Goal: Task Accomplishment & Management: Use online tool/utility

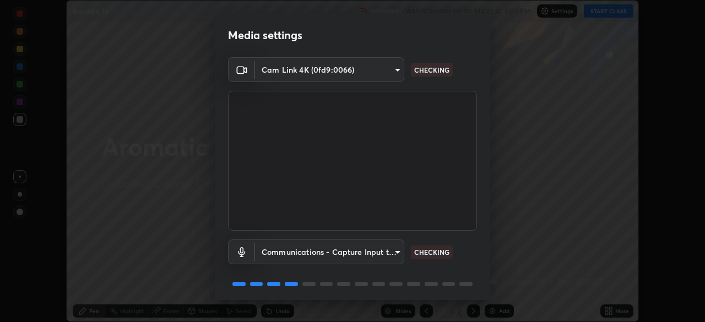
scroll to position [39, 0]
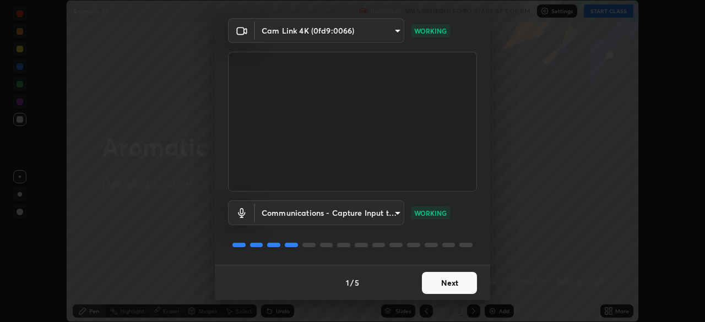
click at [426, 283] on button "Next" at bounding box center [449, 283] width 55 height 22
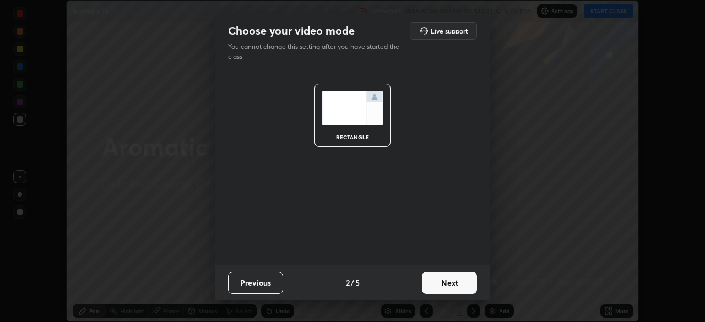
scroll to position [0, 0]
click at [426, 282] on button "Next" at bounding box center [449, 283] width 55 height 22
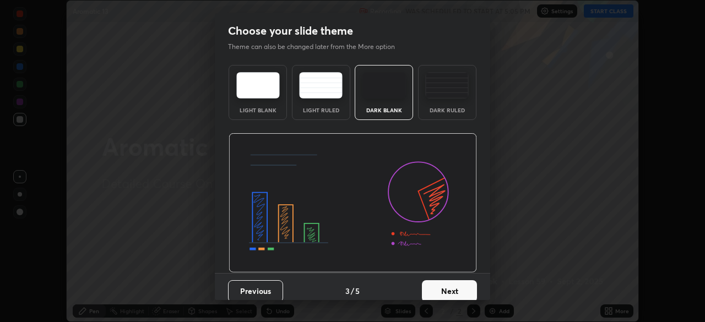
click at [429, 283] on button "Next" at bounding box center [449, 291] width 55 height 22
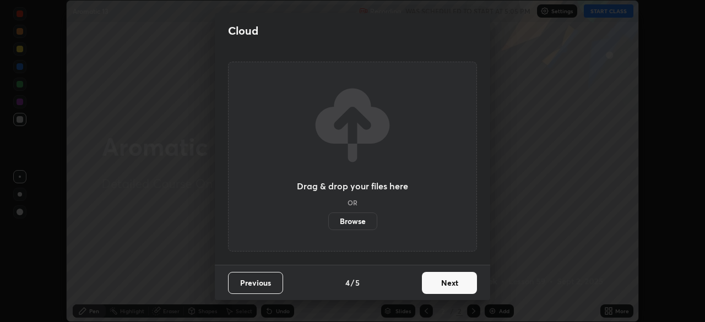
click at [447, 291] on button "Next" at bounding box center [449, 283] width 55 height 22
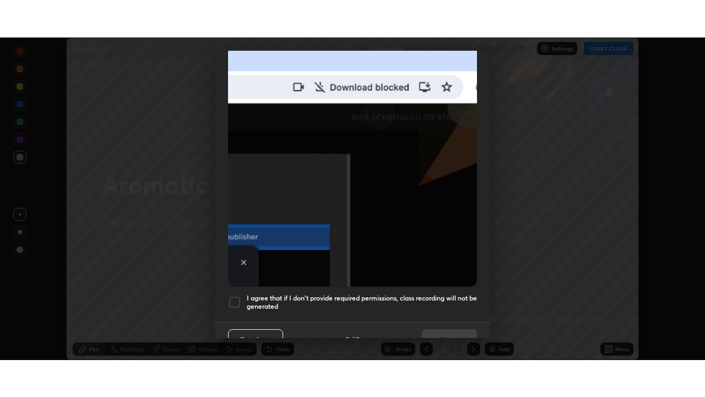
scroll to position [264, 0]
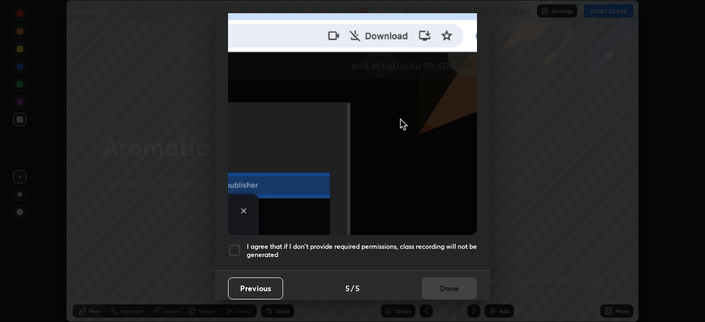
click at [436, 247] on h5 "I agree that if I don't provide required permissions, class recording will not …" at bounding box center [362, 250] width 230 height 17
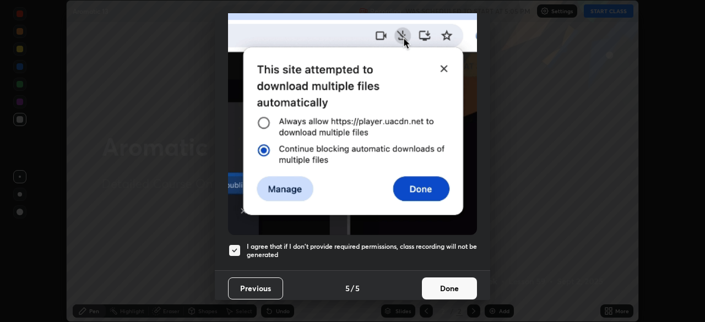
click at [454, 285] on button "Done" at bounding box center [449, 289] width 55 height 22
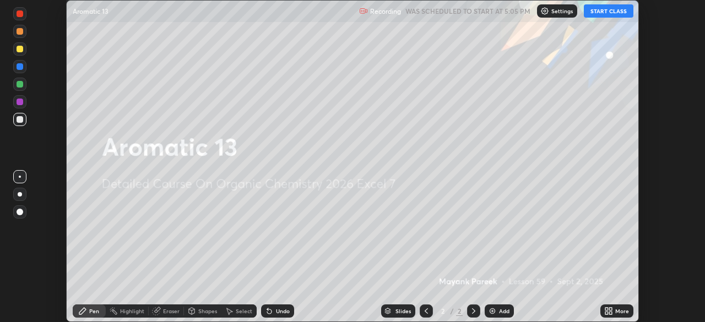
click at [614, 311] on div "More" at bounding box center [617, 311] width 33 height 13
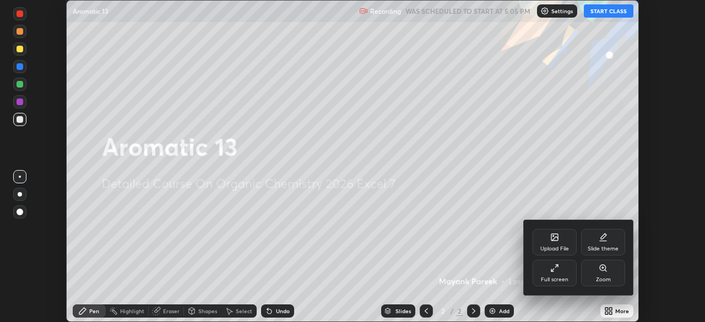
click at [558, 280] on div "Full screen" at bounding box center [555, 280] width 28 height 6
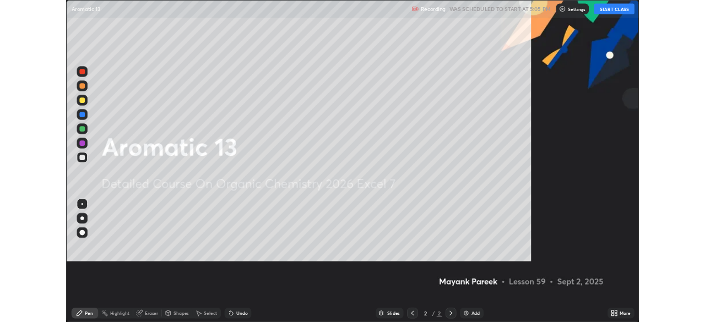
scroll to position [397, 705]
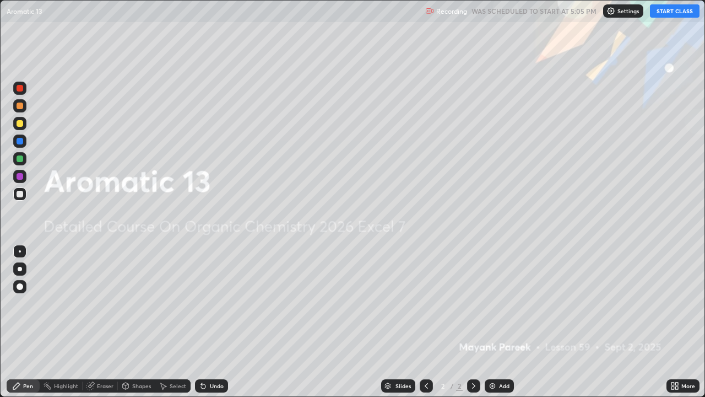
click at [659, 15] on button "START CLASS" at bounding box center [675, 10] width 50 height 13
click at [494, 322] on img at bounding box center [492, 385] width 9 height 9
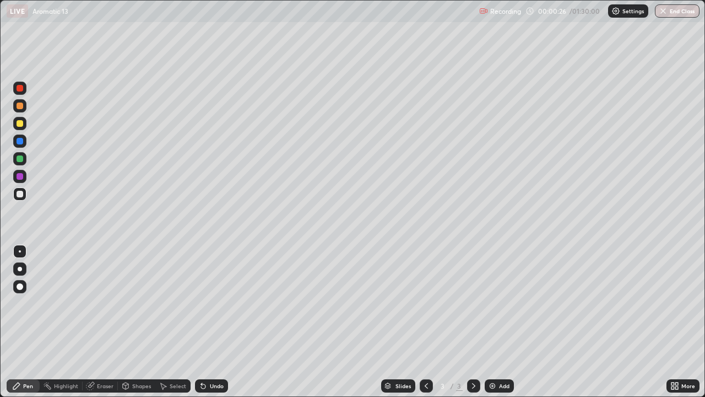
click at [25, 124] on div at bounding box center [19, 123] width 13 height 13
click at [20, 125] on div at bounding box center [20, 123] width 7 height 7
click at [18, 126] on div at bounding box center [20, 123] width 7 height 7
click at [20, 126] on div at bounding box center [20, 123] width 7 height 7
click at [20, 194] on div at bounding box center [20, 194] width 7 height 7
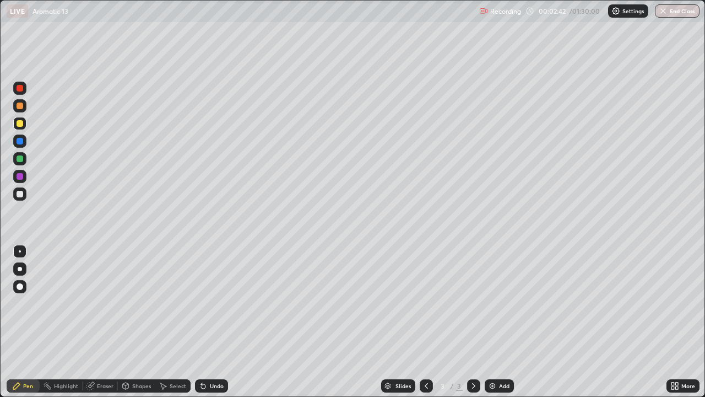
click at [19, 198] on div at bounding box center [19, 193] width 13 height 13
click at [216, 322] on div "Undo" at bounding box center [217, 386] width 14 height 6
click at [203, 322] on icon at bounding box center [203, 386] width 4 height 4
click at [100, 322] on div "Eraser" at bounding box center [105, 386] width 17 height 6
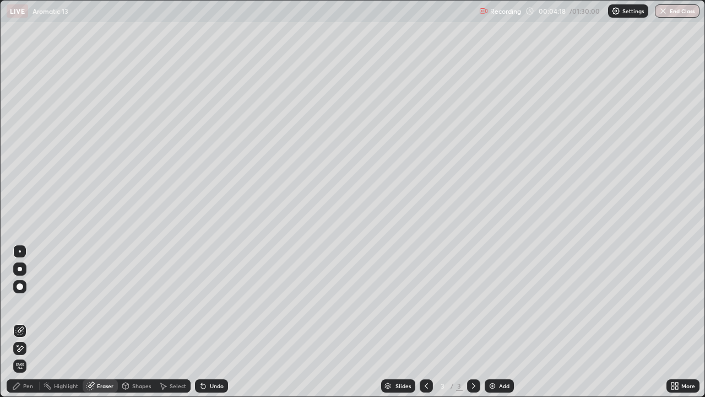
click at [36, 322] on div "Pen" at bounding box center [23, 385] width 33 height 13
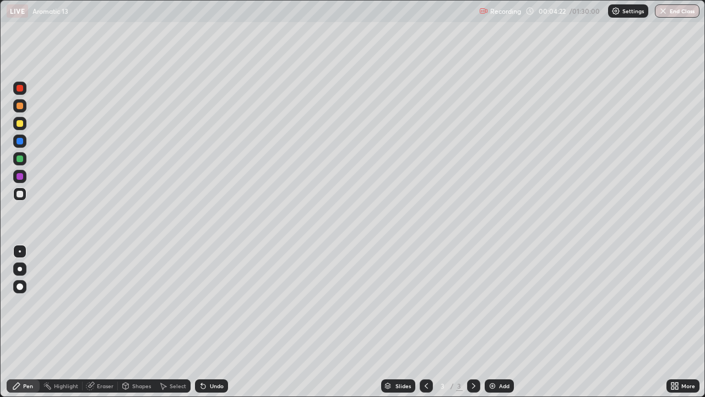
click at [98, 322] on div "Eraser" at bounding box center [105, 386] width 17 height 6
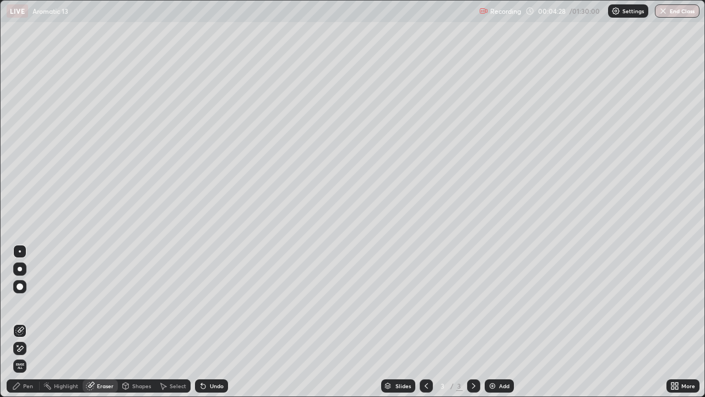
click at [29, 322] on div "Pen" at bounding box center [28, 386] width 10 height 6
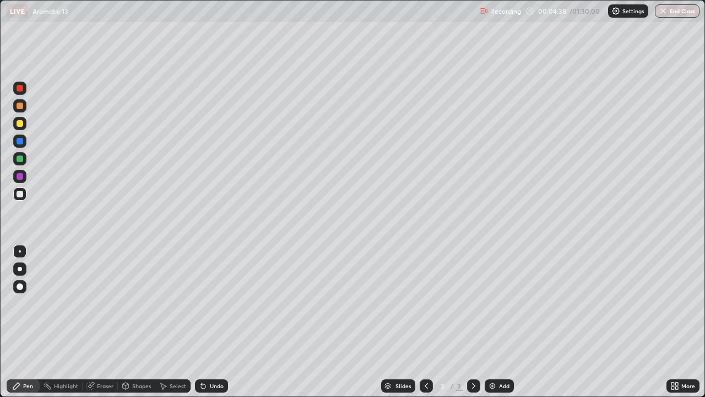
click at [104, 322] on div "Eraser" at bounding box center [105, 386] width 17 height 6
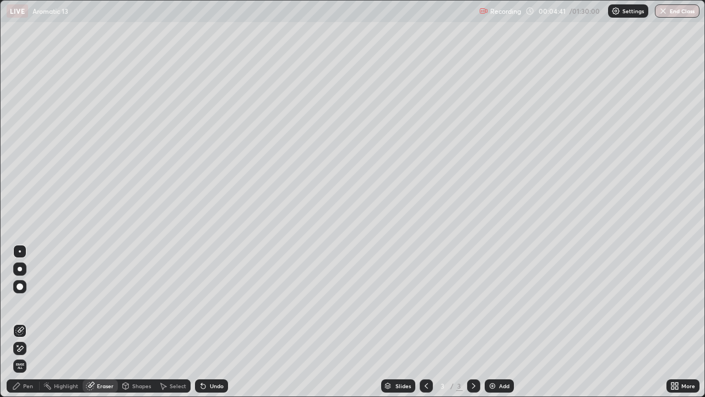
click at [27, 322] on div "Pen" at bounding box center [23, 385] width 33 height 13
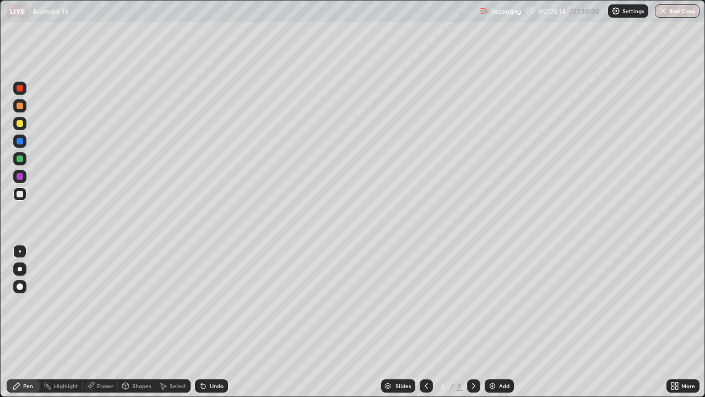
click at [18, 129] on div at bounding box center [19, 123] width 13 height 13
click at [19, 126] on div at bounding box center [20, 123] width 7 height 7
click at [19, 157] on div at bounding box center [20, 158] width 7 height 7
click at [20, 156] on div at bounding box center [20, 158] width 7 height 7
click at [505, 322] on div "Add" at bounding box center [499, 385] width 29 height 13
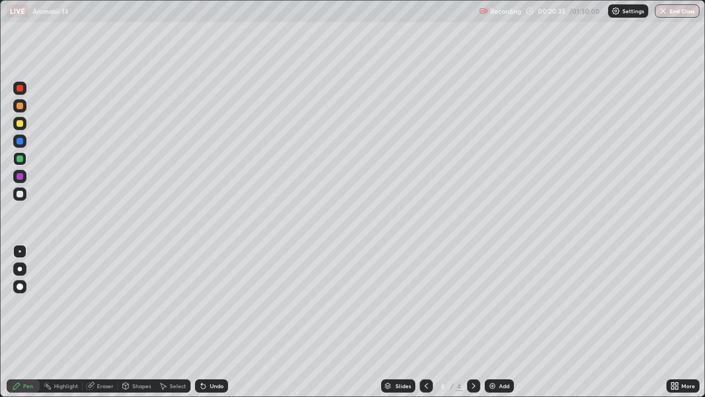
click at [25, 193] on div at bounding box center [19, 193] width 13 height 13
click at [494, 322] on img at bounding box center [492, 385] width 9 height 9
click at [212, 322] on div "Undo" at bounding box center [217, 386] width 14 height 6
click at [182, 322] on div "Select" at bounding box center [178, 386] width 17 height 6
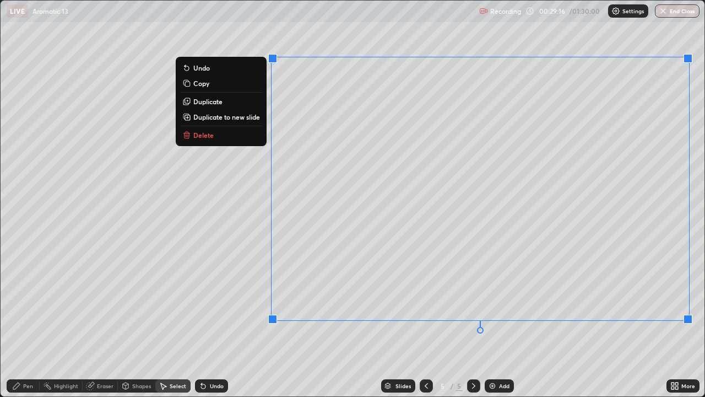
click at [236, 138] on button "Delete" at bounding box center [221, 134] width 82 height 13
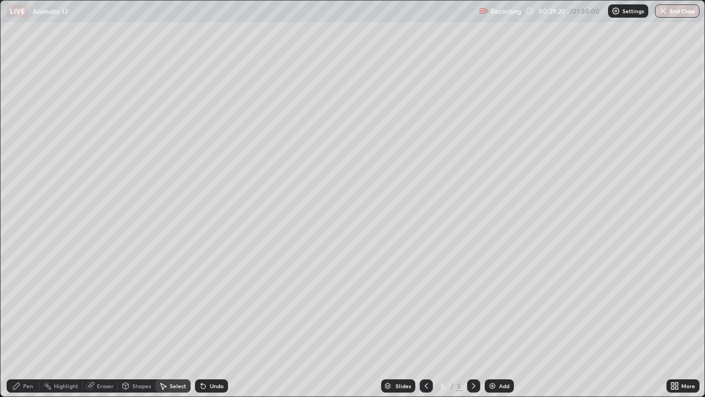
click at [31, 322] on div "Pen" at bounding box center [28, 386] width 10 height 6
click at [27, 322] on div "Pen" at bounding box center [28, 386] width 10 height 6
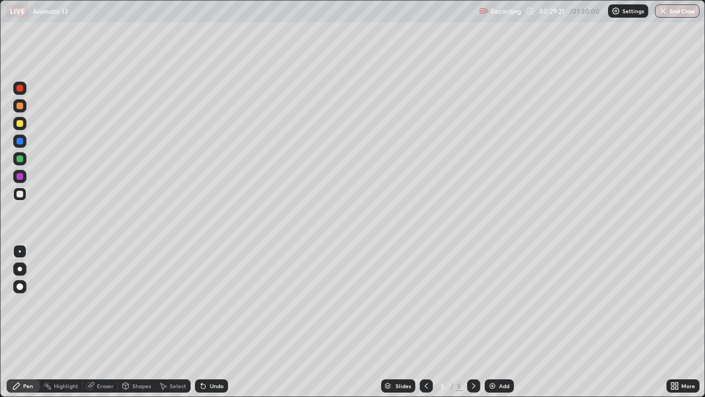
click at [20, 195] on div at bounding box center [20, 194] width 7 height 7
click at [22, 199] on div at bounding box center [19, 193] width 13 height 13
click at [205, 322] on icon at bounding box center [203, 385] width 9 height 9
click at [214, 322] on div "Undo" at bounding box center [211, 385] width 33 height 13
click at [215, 322] on div "Undo" at bounding box center [217, 386] width 14 height 6
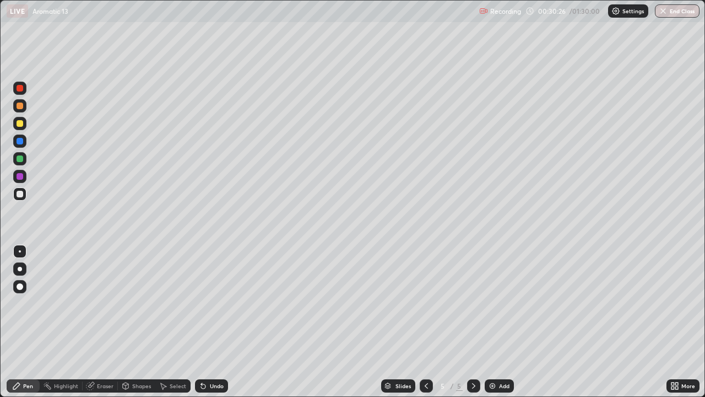
click at [104, 322] on div "Eraser" at bounding box center [105, 386] width 17 height 6
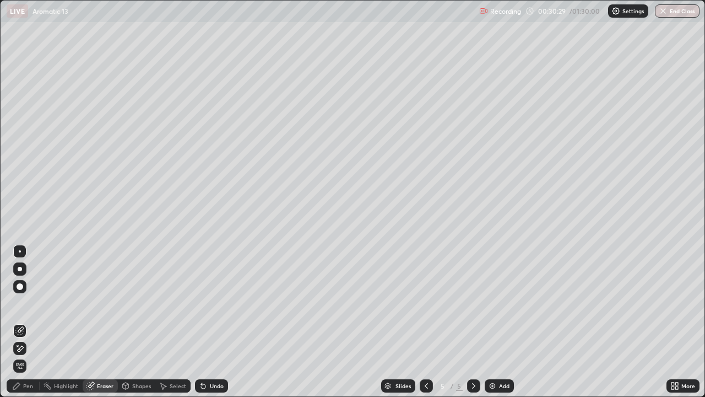
click at [26, 322] on div "Pen" at bounding box center [23, 385] width 33 height 13
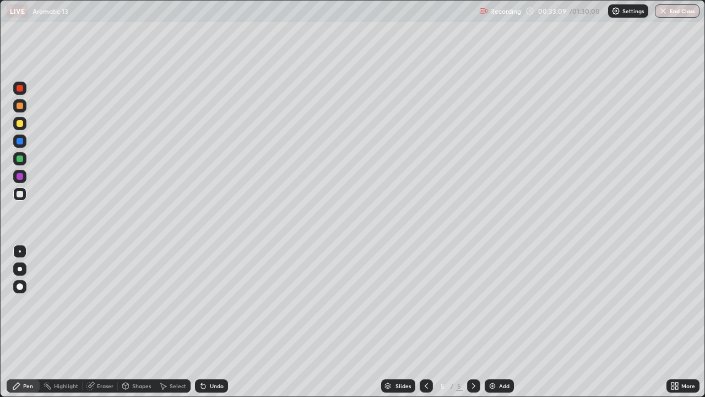
click at [20, 194] on div at bounding box center [20, 194] width 7 height 7
click at [208, 322] on div "Undo" at bounding box center [211, 385] width 33 height 13
click at [201, 322] on icon at bounding box center [201, 383] width 1 height 1
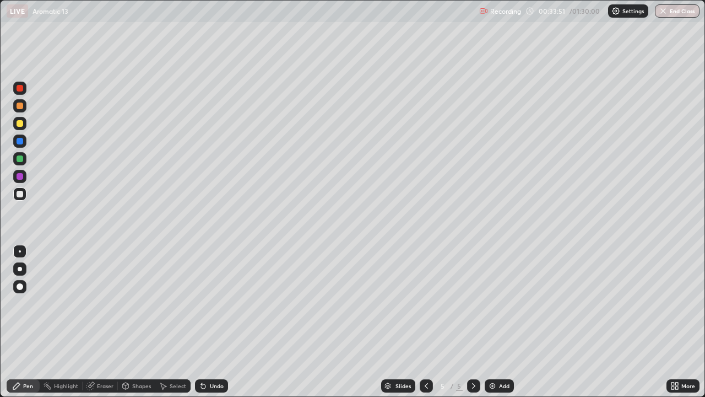
click at [199, 322] on icon at bounding box center [203, 385] width 9 height 9
click at [201, 322] on icon at bounding box center [201, 383] width 1 height 1
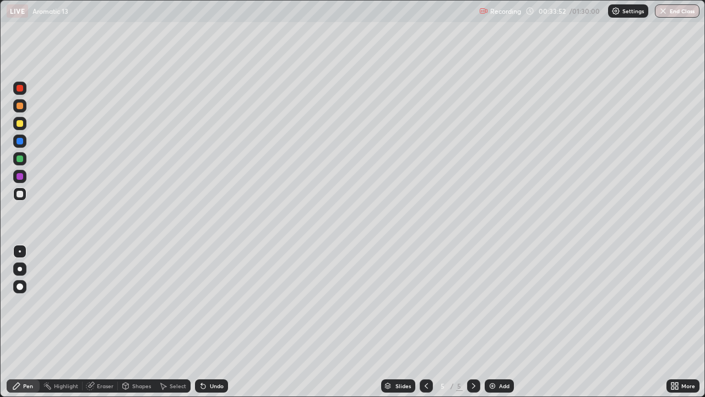
click at [205, 322] on icon at bounding box center [203, 385] width 9 height 9
click at [207, 322] on div "Undo" at bounding box center [211, 385] width 33 height 13
click at [208, 322] on div "Undo" at bounding box center [211, 385] width 33 height 13
click at [25, 322] on div "Pen" at bounding box center [28, 386] width 10 height 6
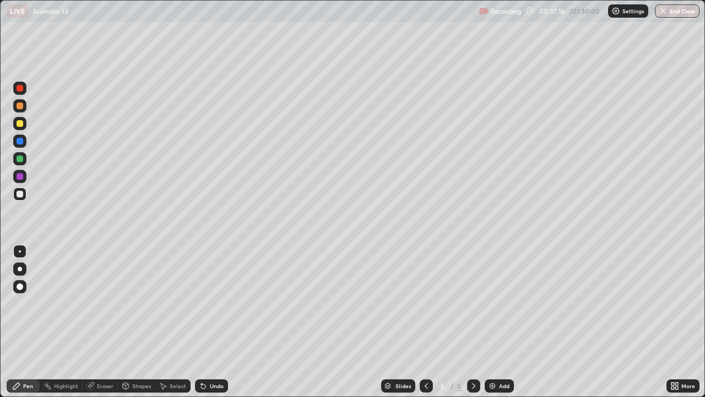
click at [104, 322] on div "Eraser" at bounding box center [100, 385] width 35 height 13
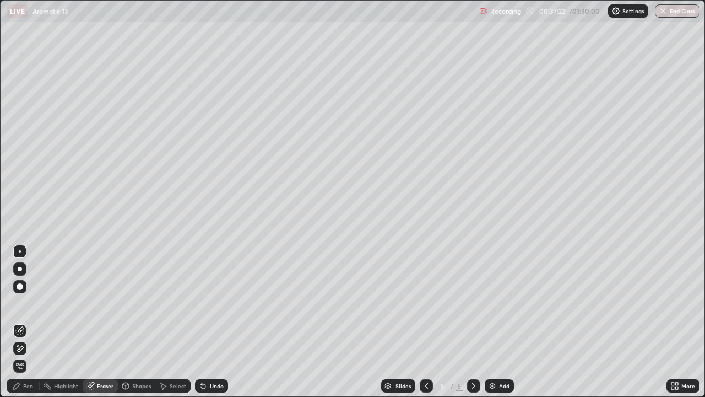
click at [29, 322] on div "Pen" at bounding box center [23, 385] width 33 height 13
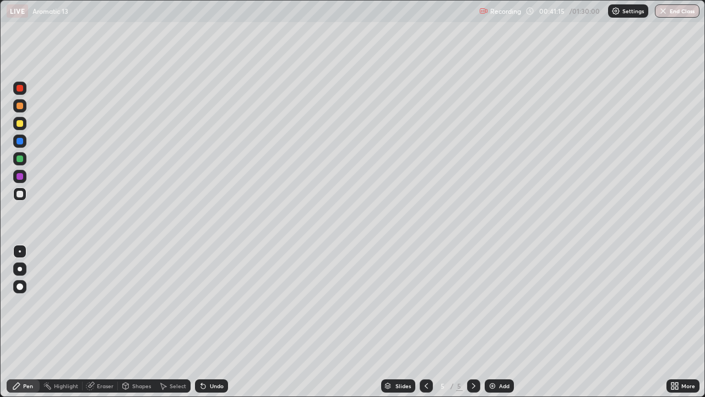
click at [504, 322] on div "Add" at bounding box center [504, 386] width 10 height 6
click at [19, 197] on div at bounding box center [20, 194] width 7 height 7
click at [201, 322] on icon at bounding box center [201, 383] width 1 height 1
click at [496, 322] on img at bounding box center [492, 385] width 9 height 9
click at [25, 322] on div "Pen" at bounding box center [28, 386] width 10 height 6
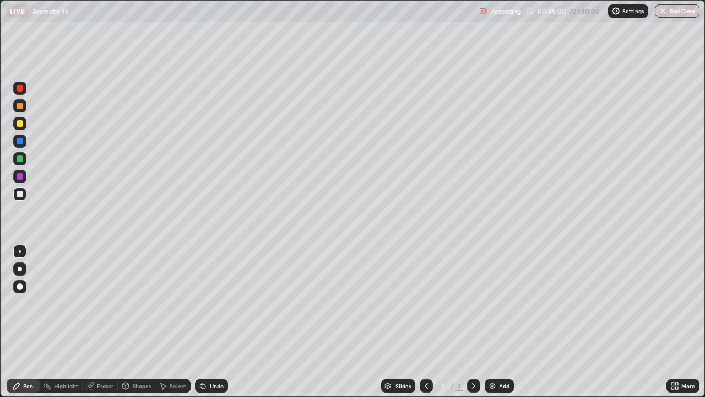
click at [18, 197] on div at bounding box center [20, 194] width 7 height 7
click at [201, 322] on icon at bounding box center [203, 386] width 4 height 4
click at [201, 322] on icon at bounding box center [201, 383] width 1 height 1
click at [21, 123] on div at bounding box center [20, 123] width 7 height 7
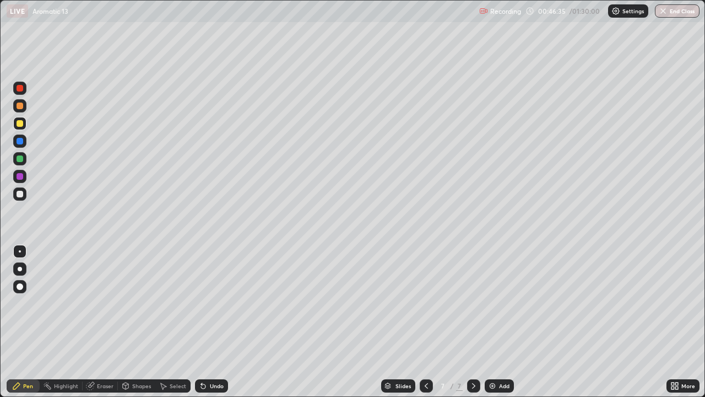
click at [24, 198] on div at bounding box center [19, 193] width 13 height 13
click at [18, 126] on div at bounding box center [20, 123] width 7 height 7
click at [501, 322] on div "Add" at bounding box center [499, 385] width 29 height 13
click at [20, 194] on div at bounding box center [20, 194] width 7 height 7
click at [19, 195] on div at bounding box center [20, 194] width 7 height 7
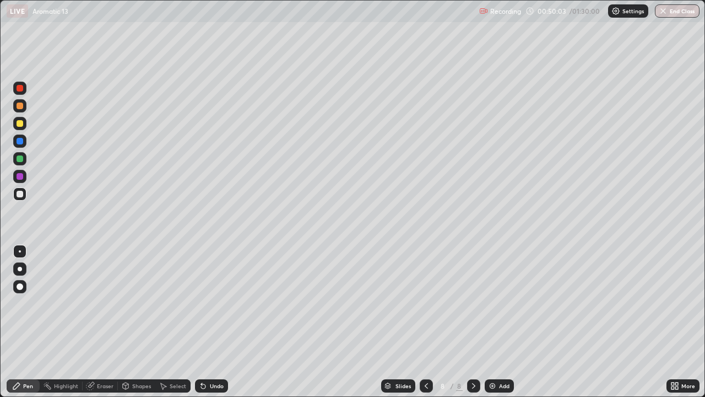
click at [24, 199] on div at bounding box center [19, 193] width 13 height 13
click at [25, 198] on div at bounding box center [19, 193] width 13 height 13
click at [21, 194] on div at bounding box center [20, 194] width 7 height 7
click at [20, 194] on div at bounding box center [20, 194] width 7 height 7
click at [21, 199] on div at bounding box center [19, 193] width 13 height 13
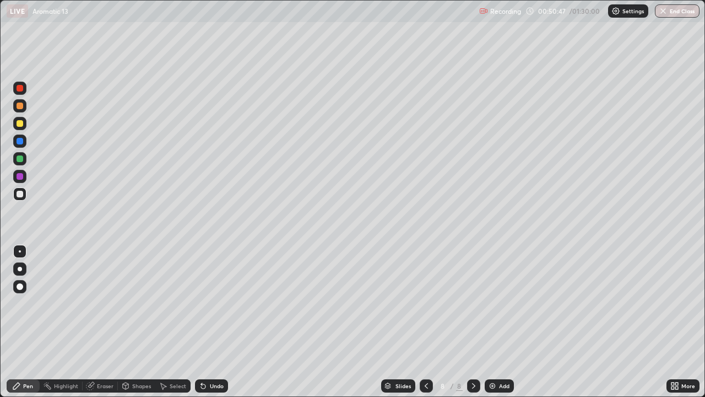
click at [20, 194] on div at bounding box center [20, 194] width 7 height 7
click at [20, 104] on div at bounding box center [20, 105] width 7 height 7
click at [20, 103] on div at bounding box center [20, 105] width 7 height 7
click at [20, 194] on div at bounding box center [20, 194] width 7 height 7
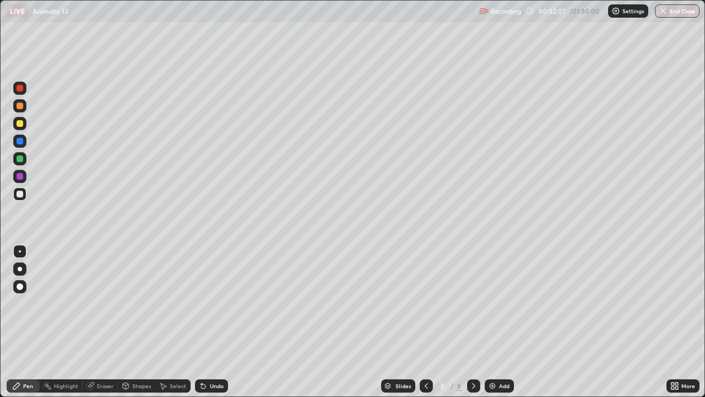
click at [15, 123] on div at bounding box center [19, 123] width 13 height 13
click at [25, 194] on div at bounding box center [19, 193] width 13 height 13
click at [20, 194] on div at bounding box center [20, 194] width 7 height 7
click at [101, 322] on div "Eraser" at bounding box center [105, 386] width 17 height 6
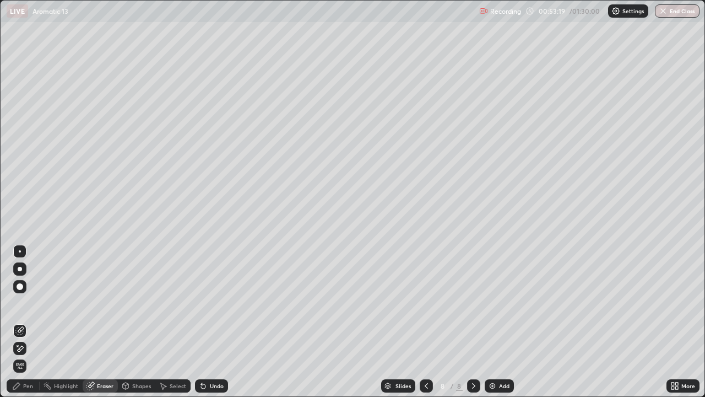
click at [25, 322] on div "Pen" at bounding box center [23, 385] width 33 height 13
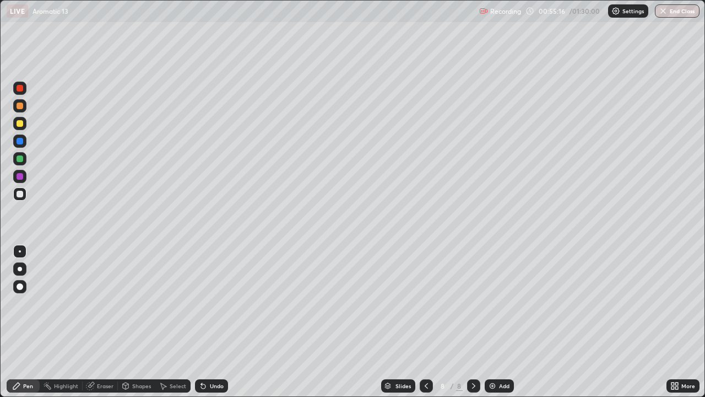
click at [24, 125] on div at bounding box center [19, 123] width 13 height 13
click at [22, 199] on div at bounding box center [19, 193] width 13 height 13
click at [20, 194] on div at bounding box center [20, 194] width 7 height 7
click at [21, 123] on div at bounding box center [20, 123] width 7 height 7
click at [220, 322] on div "Undo" at bounding box center [217, 386] width 14 height 6
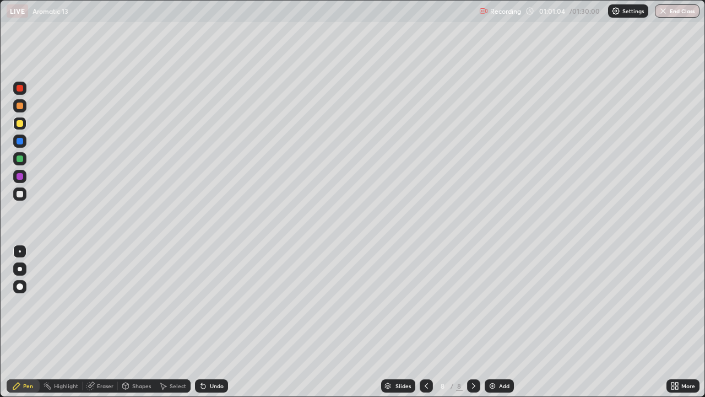
click at [505, 322] on div "Add" at bounding box center [504, 386] width 10 height 6
click at [21, 193] on div at bounding box center [20, 194] width 7 height 7
click at [20, 194] on div at bounding box center [20, 194] width 7 height 7
click at [210, 322] on div "Undo" at bounding box center [217, 386] width 14 height 6
click at [201, 322] on icon at bounding box center [203, 386] width 4 height 4
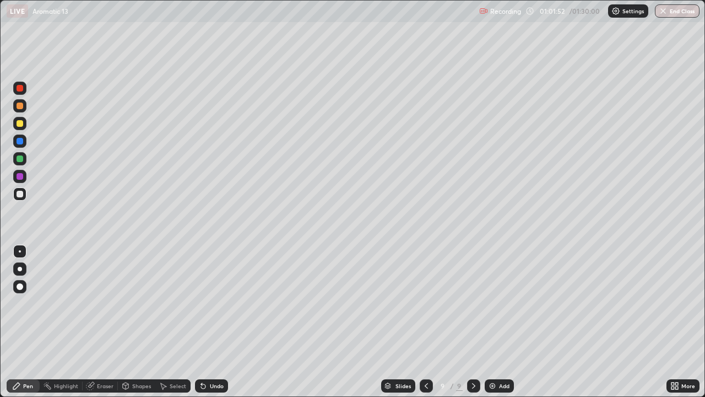
click at [201, 322] on icon at bounding box center [203, 386] width 4 height 4
click at [199, 322] on icon at bounding box center [203, 385] width 9 height 9
click at [202, 322] on icon at bounding box center [203, 386] width 4 height 4
click at [201, 322] on icon at bounding box center [203, 386] width 4 height 4
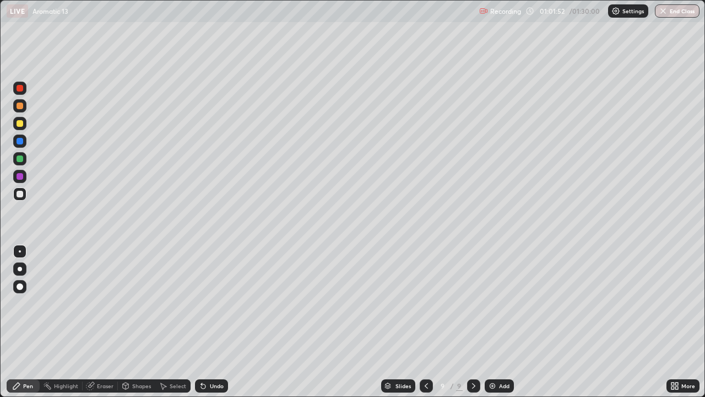
click at [195, 322] on div "Undo" at bounding box center [211, 385] width 33 height 13
click at [207, 322] on div "Undo" at bounding box center [211, 385] width 33 height 13
click at [202, 322] on div "Undo" at bounding box center [211, 385] width 33 height 13
click at [20, 125] on div at bounding box center [20, 123] width 7 height 7
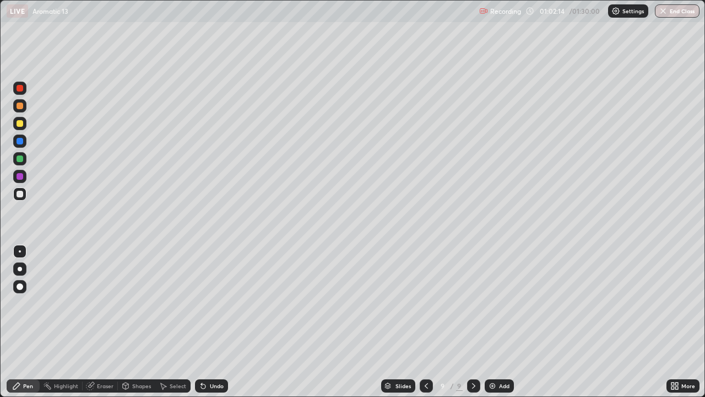
click at [21, 122] on div at bounding box center [20, 123] width 7 height 7
click at [18, 161] on div at bounding box center [20, 158] width 7 height 7
click at [19, 160] on div at bounding box center [20, 158] width 7 height 7
click at [19, 194] on div at bounding box center [20, 194] width 7 height 7
click at [21, 193] on div at bounding box center [20, 194] width 7 height 7
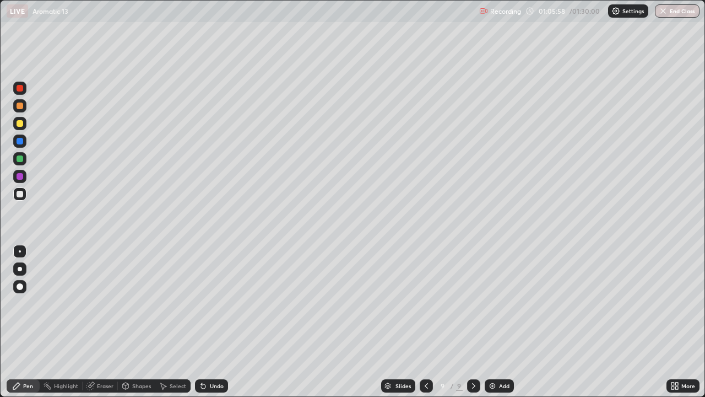
click at [19, 124] on div at bounding box center [20, 123] width 7 height 7
click at [220, 322] on div "Undo" at bounding box center [217, 386] width 14 height 6
click at [493, 322] on img at bounding box center [492, 385] width 9 height 9
click at [20, 126] on div at bounding box center [20, 123] width 7 height 7
click at [19, 125] on div at bounding box center [20, 123] width 7 height 7
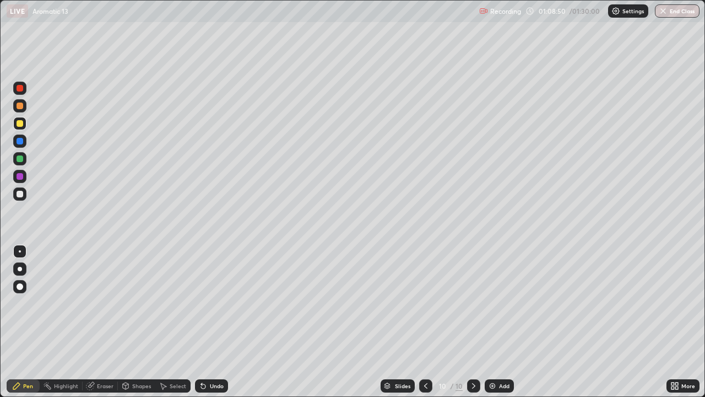
click at [20, 199] on div at bounding box center [19, 193] width 13 height 13
click at [20, 194] on div at bounding box center [20, 194] width 7 height 7
click at [220, 322] on div "Undo" at bounding box center [211, 385] width 33 height 13
click at [219, 322] on div "Undo" at bounding box center [211, 385] width 33 height 13
click at [234, 322] on div "Slides 10 / 10 Add" at bounding box center [447, 386] width 439 height 22
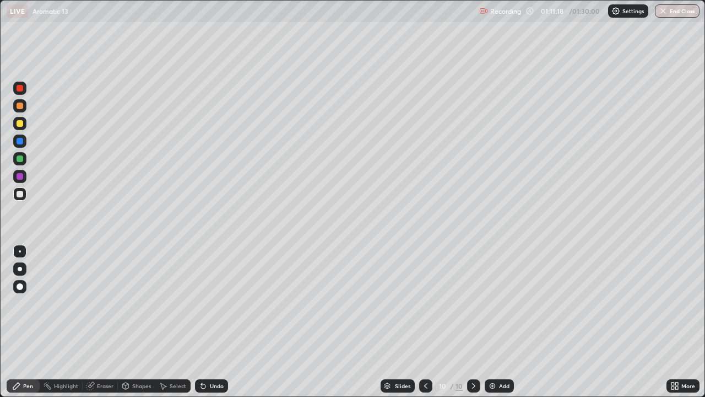
click at [226, 322] on div "Undo" at bounding box center [209, 386] width 37 height 22
click at [224, 322] on div "Undo" at bounding box center [211, 385] width 33 height 13
click at [222, 322] on div "Undo" at bounding box center [211, 385] width 33 height 13
click at [224, 322] on div "Undo" at bounding box center [211, 385] width 33 height 13
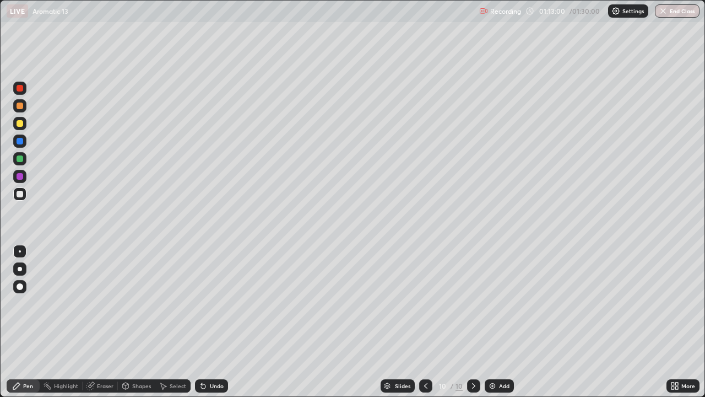
click at [222, 322] on div "Undo" at bounding box center [211, 385] width 33 height 13
click at [221, 322] on div "Undo" at bounding box center [211, 385] width 33 height 13
click at [219, 322] on div "Undo" at bounding box center [211, 385] width 33 height 13
click at [221, 322] on div "Undo" at bounding box center [211, 385] width 33 height 13
click at [220, 322] on div "Undo" at bounding box center [211, 385] width 33 height 13
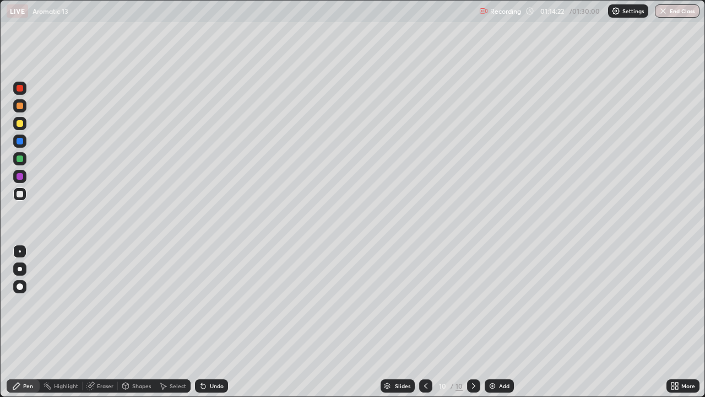
click at [172, 322] on div "Select" at bounding box center [172, 385] width 35 height 13
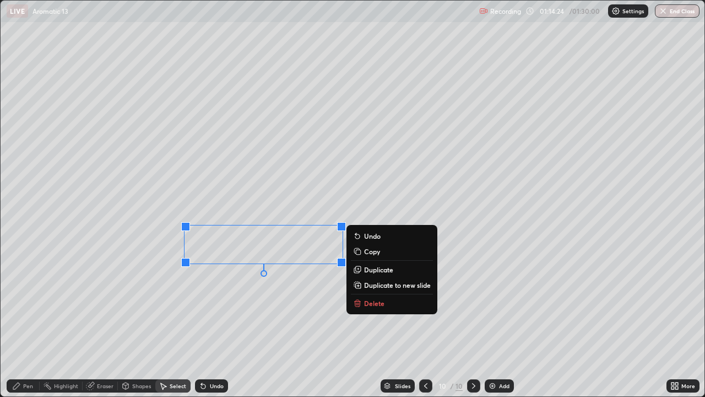
click at [363, 298] on button "Delete" at bounding box center [392, 302] width 82 height 13
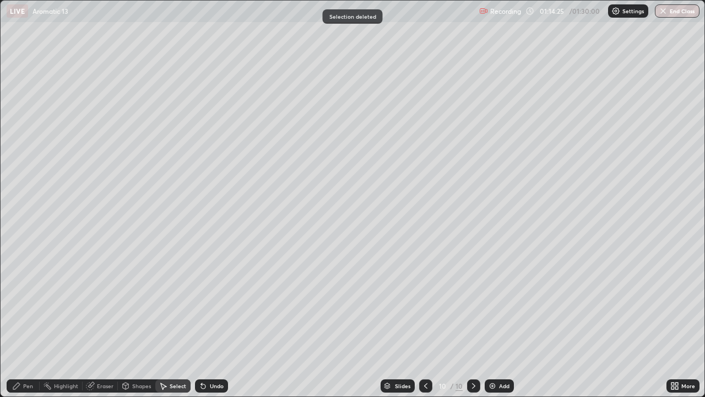
click at [22, 322] on div "Pen" at bounding box center [23, 385] width 33 height 13
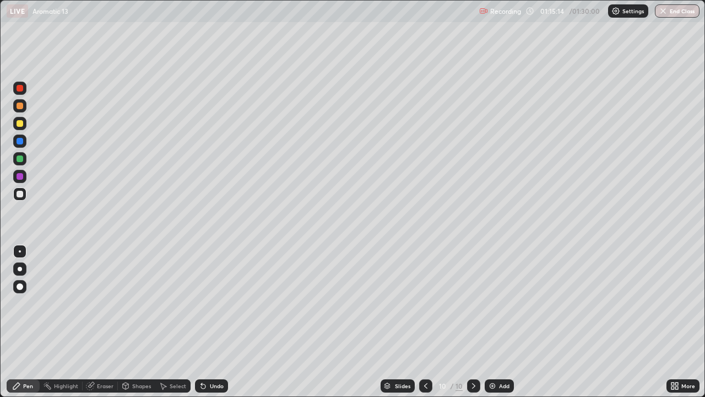
click at [202, 322] on icon at bounding box center [203, 386] width 4 height 4
click at [211, 322] on div "Undo" at bounding box center [217, 386] width 14 height 6
click at [210, 322] on div "Undo" at bounding box center [217, 386] width 14 height 6
click at [15, 126] on div at bounding box center [19, 123] width 13 height 13
click at [21, 126] on div at bounding box center [20, 123] width 7 height 7
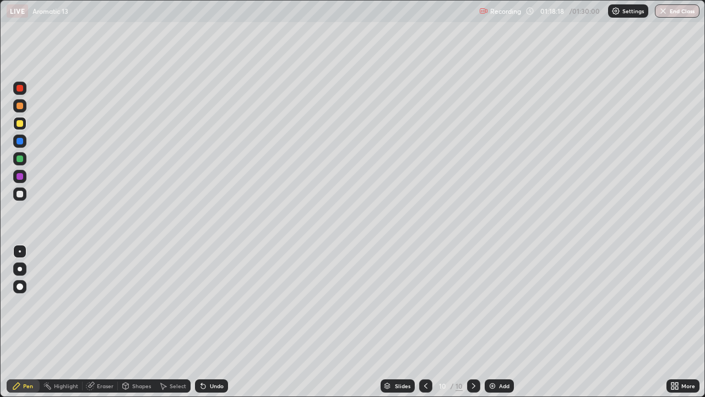
click at [21, 196] on div at bounding box center [20, 194] width 7 height 7
click at [20, 194] on div at bounding box center [20, 194] width 7 height 7
click at [21, 125] on div at bounding box center [20, 123] width 7 height 7
click at [24, 123] on div at bounding box center [19, 123] width 13 height 13
click at [20, 193] on div at bounding box center [20, 194] width 7 height 7
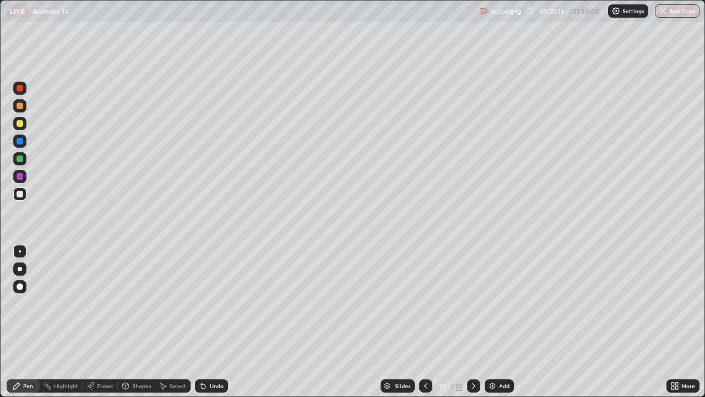
click at [20, 194] on div at bounding box center [20, 194] width 7 height 7
click at [20, 125] on div at bounding box center [20, 123] width 7 height 7
click at [23, 194] on div at bounding box center [20, 194] width 7 height 7
click at [22, 195] on div at bounding box center [20, 194] width 7 height 7
click at [20, 124] on div at bounding box center [20, 123] width 7 height 7
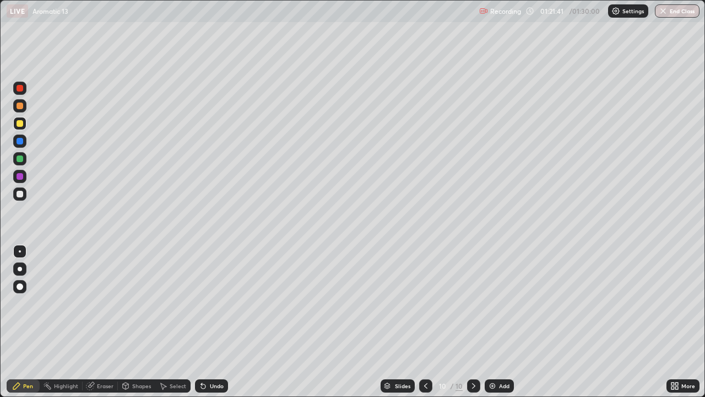
click at [22, 126] on div at bounding box center [20, 123] width 7 height 7
click at [19, 199] on div at bounding box center [19, 193] width 13 height 13
click at [25, 198] on div at bounding box center [19, 193] width 13 height 13
click at [22, 193] on div at bounding box center [20, 194] width 7 height 7
click at [20, 194] on div at bounding box center [20, 194] width 7 height 7
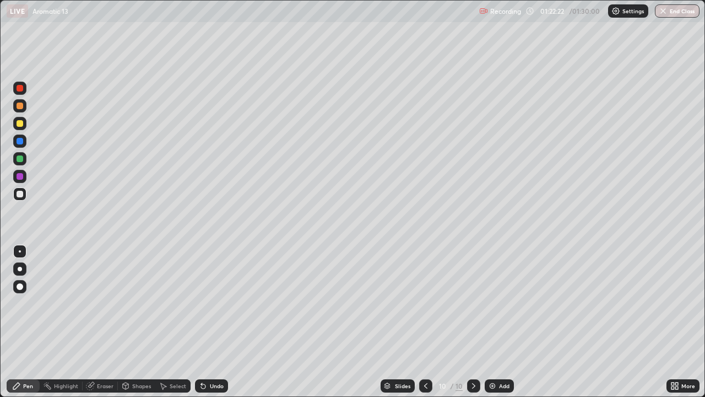
click at [202, 322] on icon at bounding box center [203, 386] width 4 height 4
click at [201, 322] on icon at bounding box center [203, 386] width 4 height 4
click at [203, 322] on icon at bounding box center [203, 386] width 4 height 4
click at [103, 322] on div "Eraser" at bounding box center [105, 386] width 17 height 6
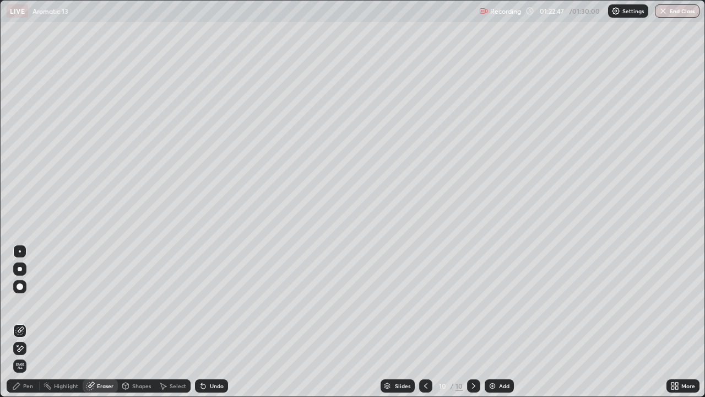
click at [30, 322] on div "Pen" at bounding box center [23, 385] width 33 height 13
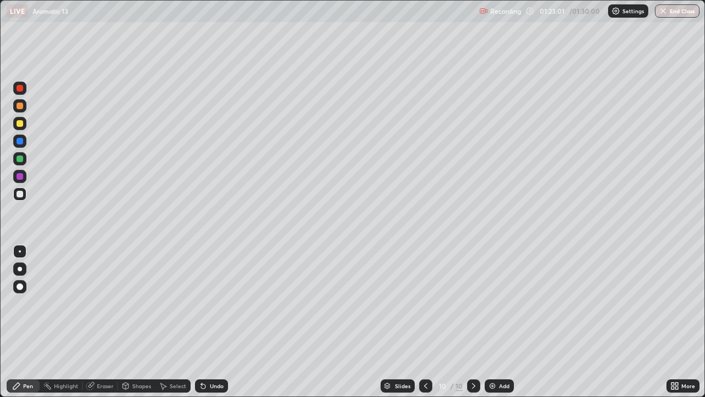
click at [22, 125] on div at bounding box center [20, 123] width 7 height 7
click at [22, 124] on div at bounding box center [20, 123] width 7 height 7
click at [20, 196] on div at bounding box center [20, 194] width 7 height 7
click at [20, 194] on div at bounding box center [20, 194] width 7 height 7
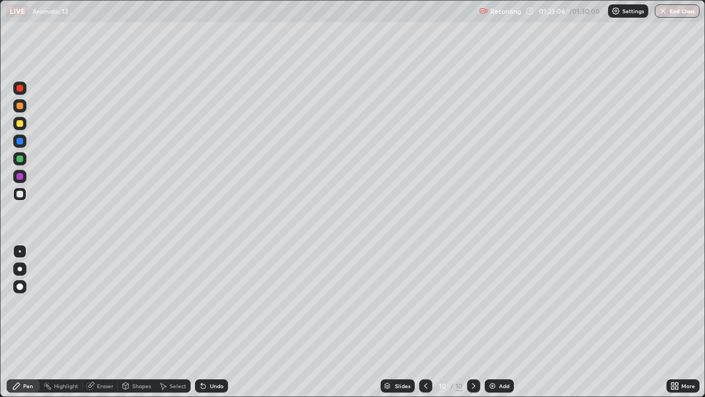
click at [20, 196] on div at bounding box center [20, 194] width 7 height 7
click at [20, 124] on div at bounding box center [20, 123] width 7 height 7
click at [21, 125] on div at bounding box center [20, 123] width 7 height 7
click at [21, 198] on div at bounding box center [19, 193] width 13 height 13
click at [20, 197] on div at bounding box center [20, 194] width 7 height 7
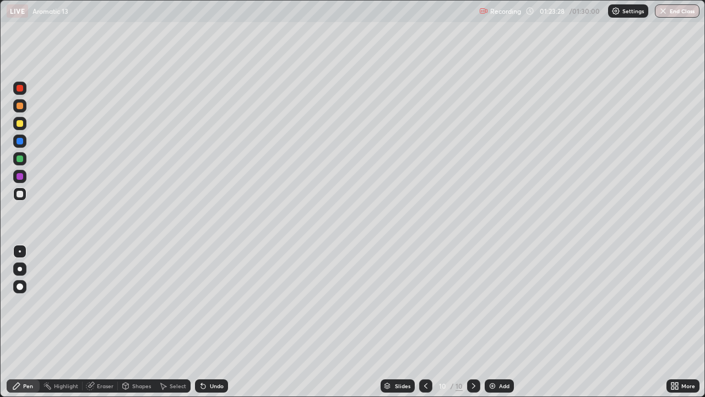
click at [19, 196] on div at bounding box center [20, 194] width 7 height 7
click at [19, 194] on div at bounding box center [20, 194] width 7 height 7
click at [21, 126] on div at bounding box center [20, 123] width 7 height 7
click at [20, 126] on div at bounding box center [20, 123] width 7 height 7
click at [20, 194] on div at bounding box center [20, 194] width 7 height 7
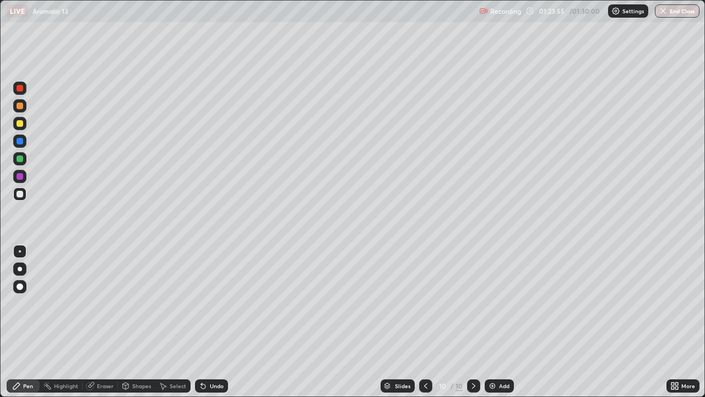
click at [218, 322] on div "Undo" at bounding box center [217, 386] width 14 height 6
click at [212, 322] on div "Undo" at bounding box center [217, 386] width 14 height 6
click at [203, 322] on icon at bounding box center [203, 386] width 4 height 4
click at [215, 322] on div "Undo" at bounding box center [217, 386] width 14 height 6
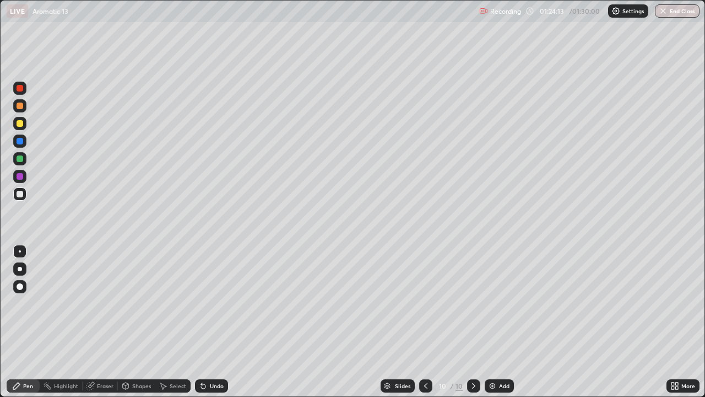
click at [23, 124] on div at bounding box center [20, 123] width 7 height 7
click at [508, 322] on div "Add" at bounding box center [504, 386] width 10 height 6
click at [20, 194] on div at bounding box center [20, 194] width 7 height 7
click at [207, 322] on div "Undo" at bounding box center [211, 385] width 33 height 13
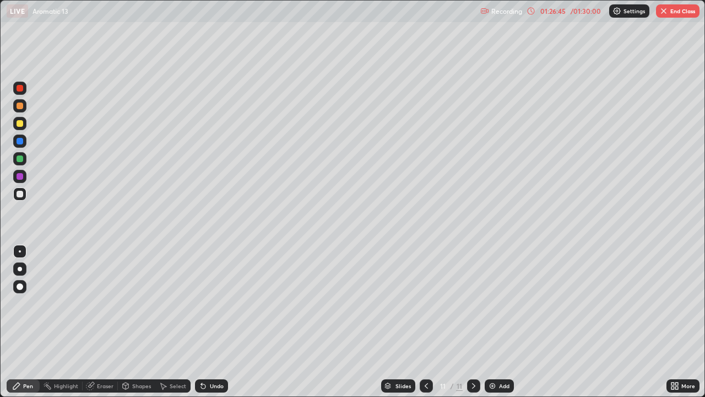
click at [202, 322] on icon at bounding box center [203, 386] width 4 height 4
click at [201, 322] on icon at bounding box center [201, 383] width 1 height 1
click at [19, 159] on div at bounding box center [20, 158] width 7 height 7
click at [21, 158] on div at bounding box center [20, 158] width 7 height 7
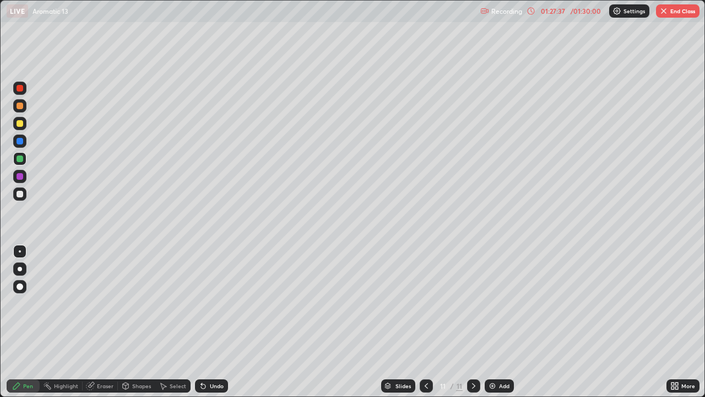
click at [19, 197] on div at bounding box center [20, 194] width 7 height 7
click at [20, 194] on div at bounding box center [20, 194] width 7 height 7
click at [213, 322] on div "Undo" at bounding box center [211, 385] width 33 height 13
click at [425, 322] on icon at bounding box center [426, 385] width 9 height 9
click at [473, 322] on icon at bounding box center [473, 385] width 9 height 9
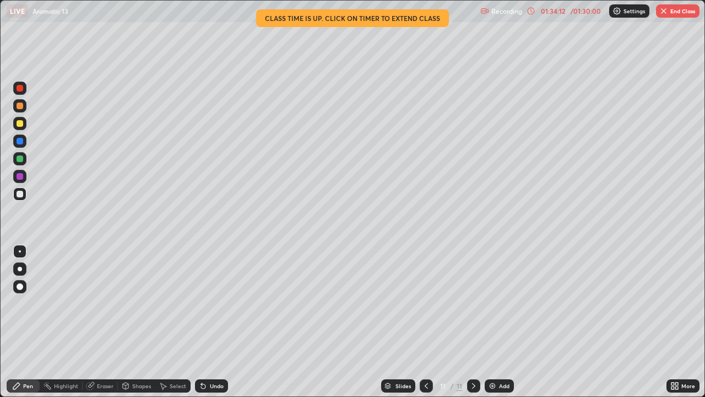
click at [678, 9] on button "End Class" at bounding box center [678, 10] width 44 height 13
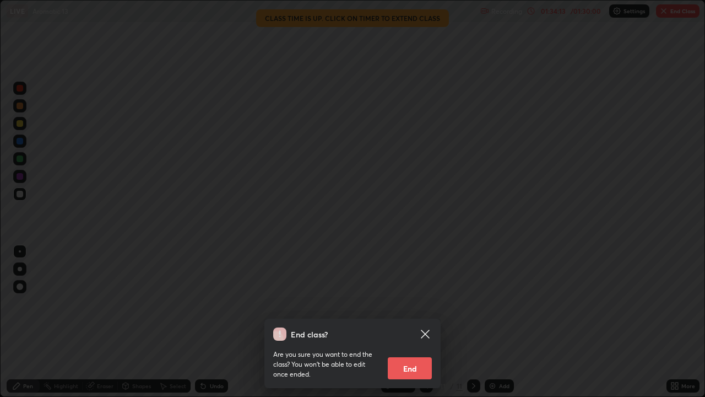
click at [412, 322] on button "End" at bounding box center [410, 368] width 44 height 22
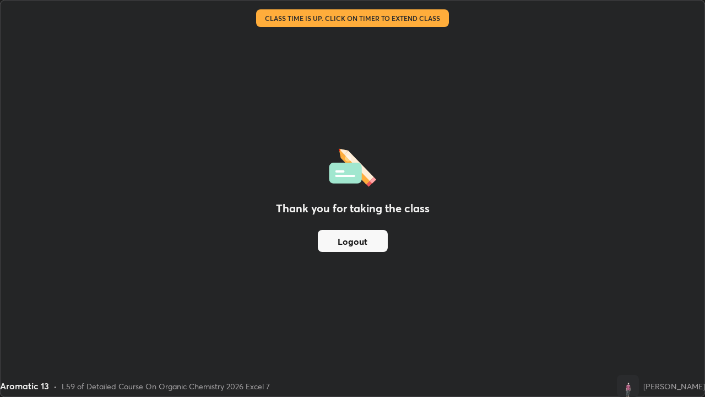
click at [371, 240] on button "Logout" at bounding box center [353, 241] width 70 height 22
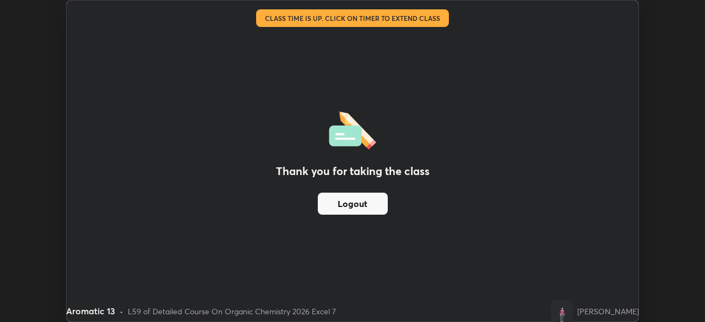
scroll to position [54771, 54388]
